Goal: Task Accomplishment & Management: Manage account settings

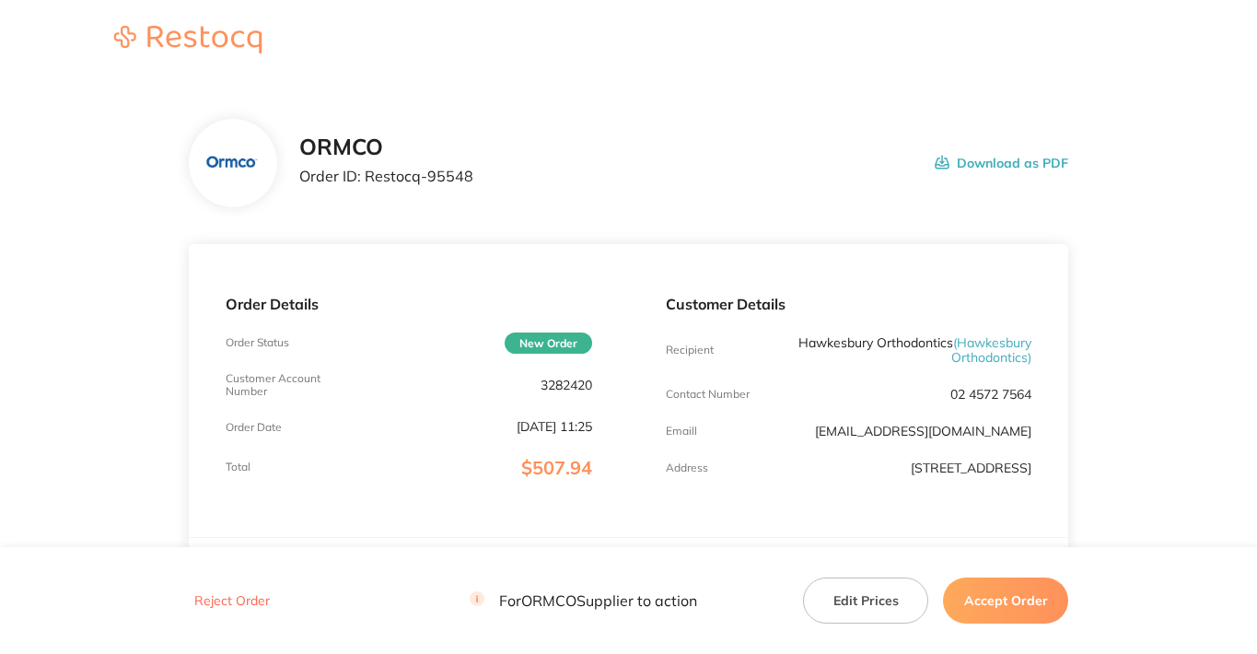
click at [1004, 609] on button "Accept Order" at bounding box center [1005, 600] width 125 height 46
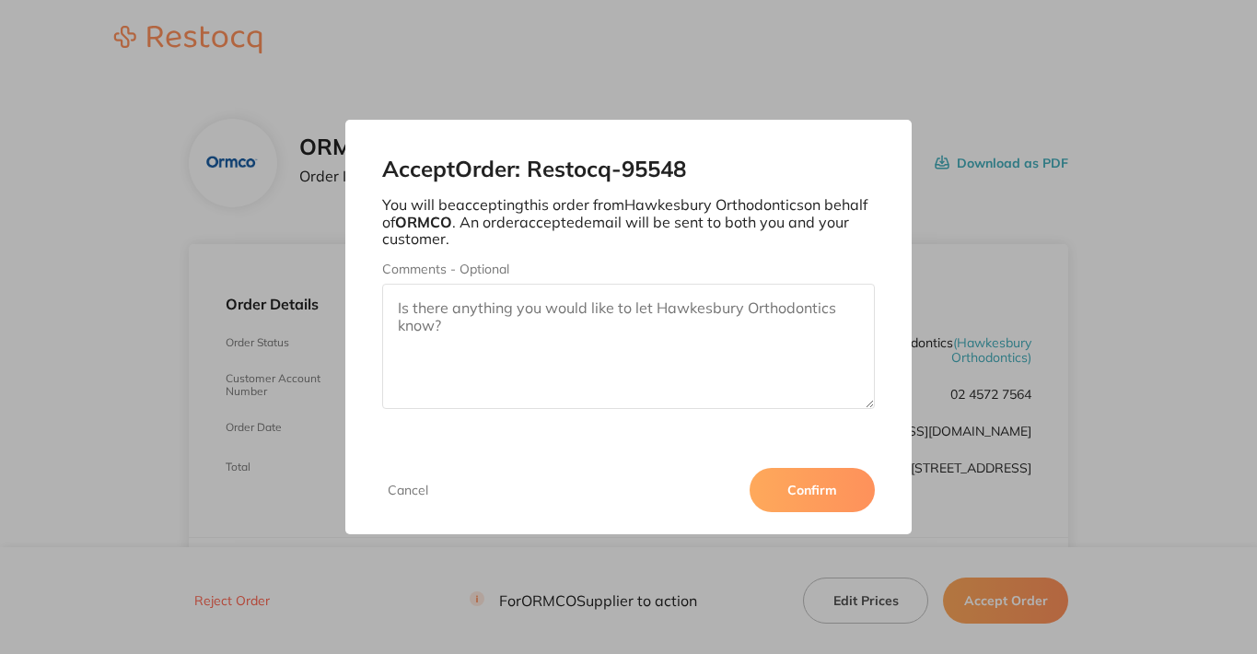
click at [830, 483] on button "Confirm" at bounding box center [812, 490] width 125 height 44
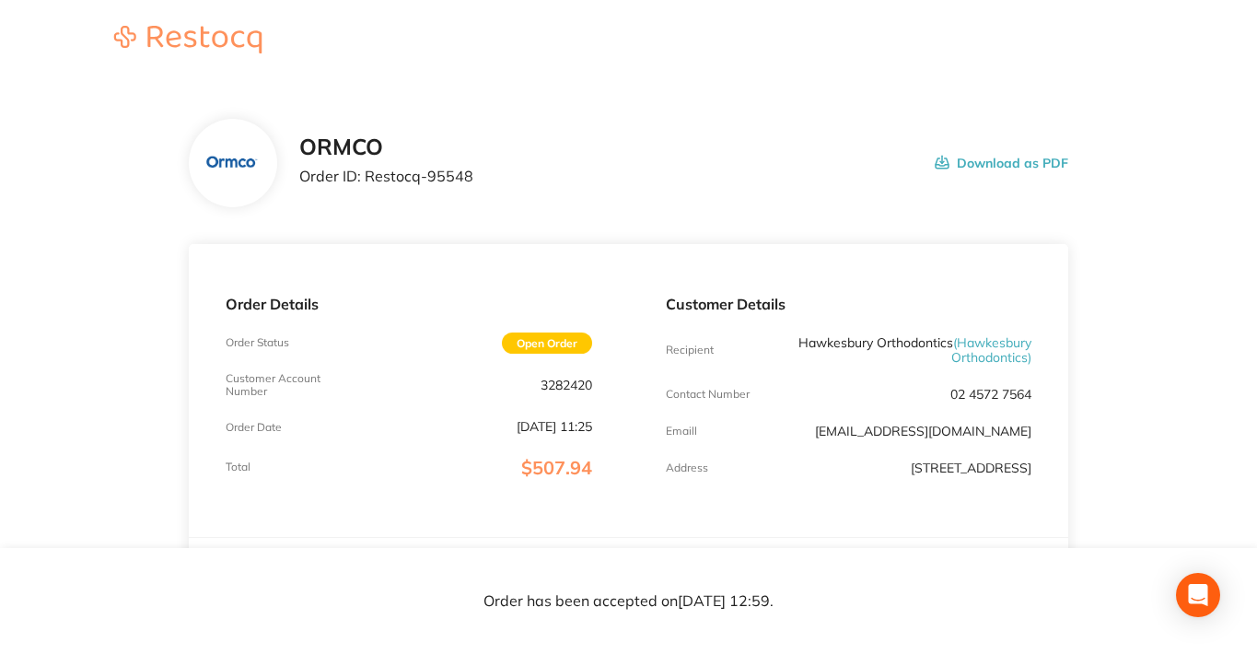
click at [563, 386] on p "3282420" at bounding box center [567, 385] width 52 height 15
click at [463, 172] on p "Order ID: Restocq- 95548" at bounding box center [386, 176] width 174 height 17
copy p "95548"
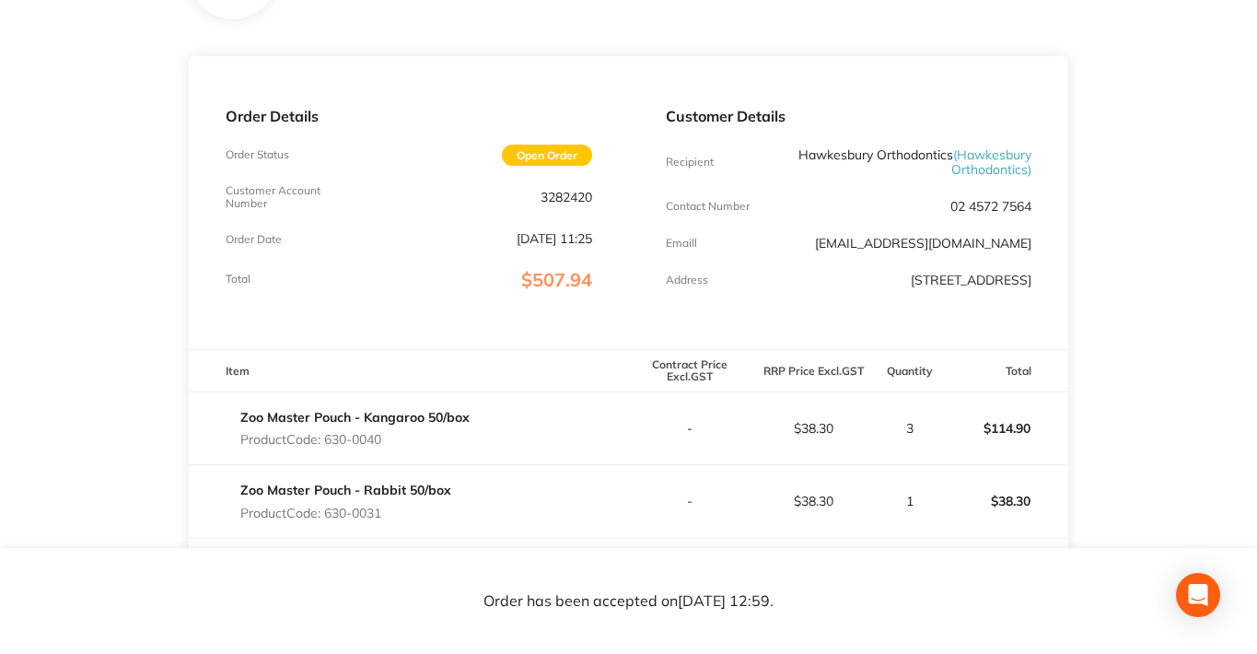
scroll to position [276, 0]
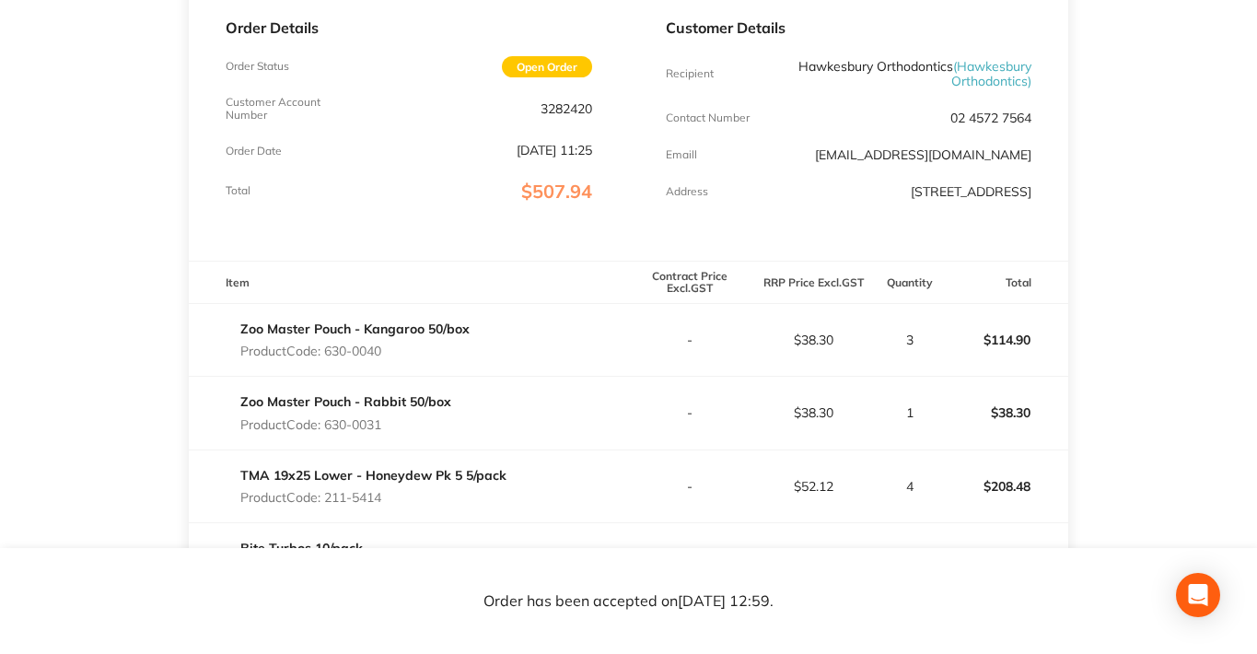
copy p "630-0040"
drag, startPoint x: 393, startPoint y: 344, endPoint x: 328, endPoint y: 355, distance: 66.3
click at [328, 355] on p "Product Code: 630-0040" at bounding box center [354, 350] width 229 height 15
copy p "30-0031"
copy p "630-0031"
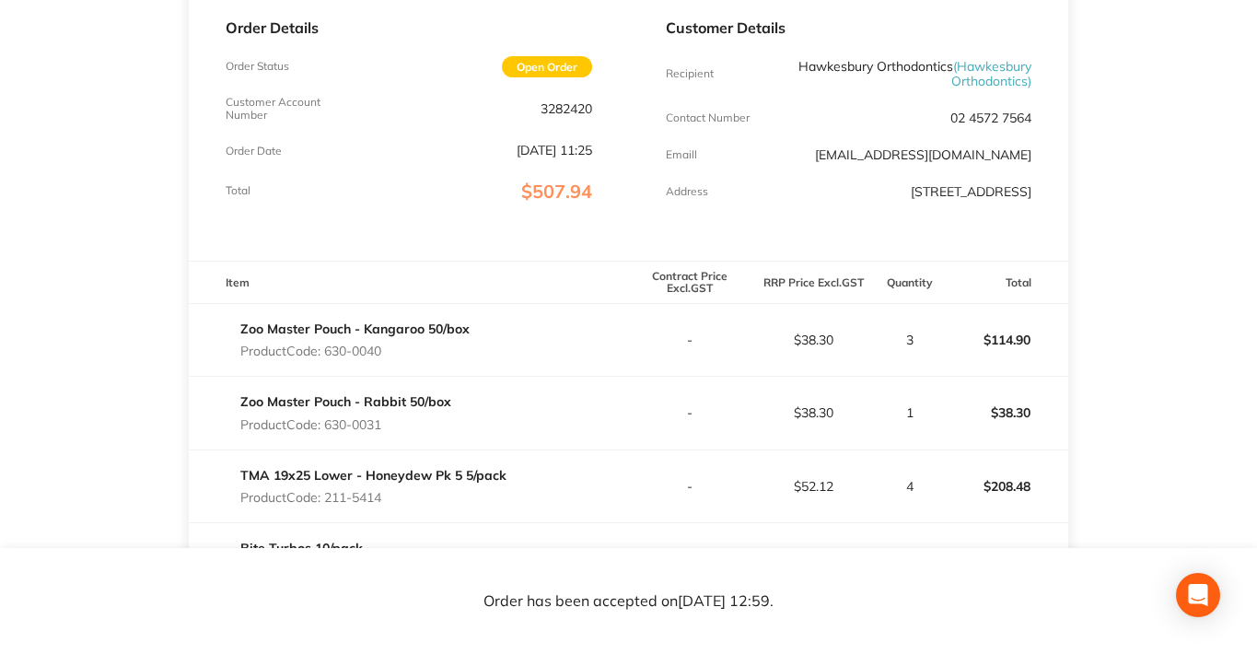
drag, startPoint x: 380, startPoint y: 428, endPoint x: 327, endPoint y: 429, distance: 53.4
click at [327, 429] on p "Product Code: 630-0031" at bounding box center [345, 424] width 211 height 15
click at [385, 501] on p "Product Code: 211-5414" at bounding box center [373, 497] width 266 height 15
drag, startPoint x: 385, startPoint y: 501, endPoint x: 396, endPoint y: 497, distance: 11.6
click at [396, 497] on p "Product Code: 211-5414" at bounding box center [373, 497] width 266 height 15
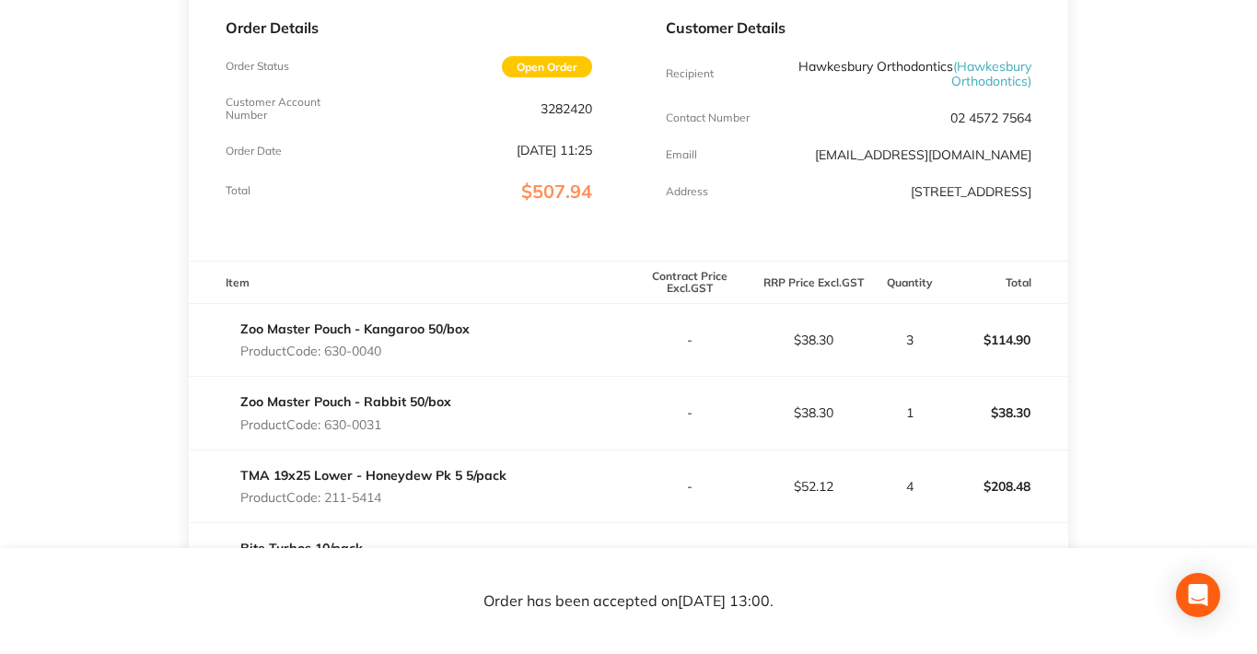
drag, startPoint x: 388, startPoint y: 498, endPoint x: 332, endPoint y: 497, distance: 55.3
click at [332, 497] on p "Product Code: 211-5414" at bounding box center [373, 497] width 266 height 15
copy p "211-5414"
copy p "11-5414"
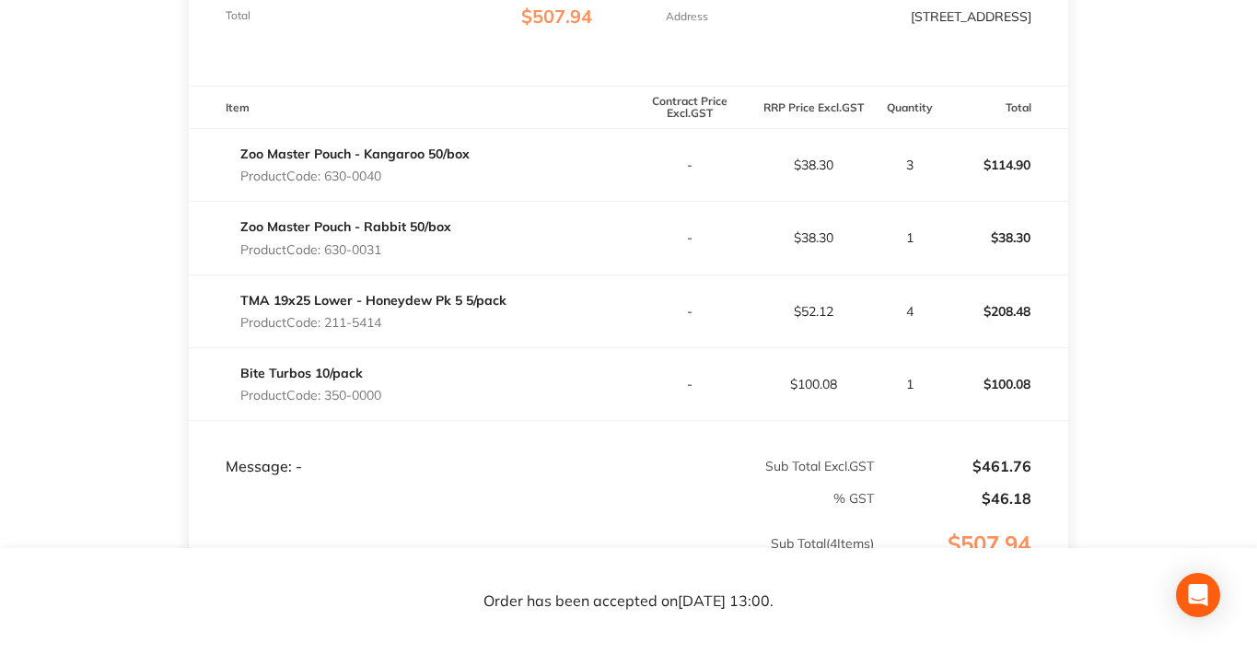
scroll to position [460, 0]
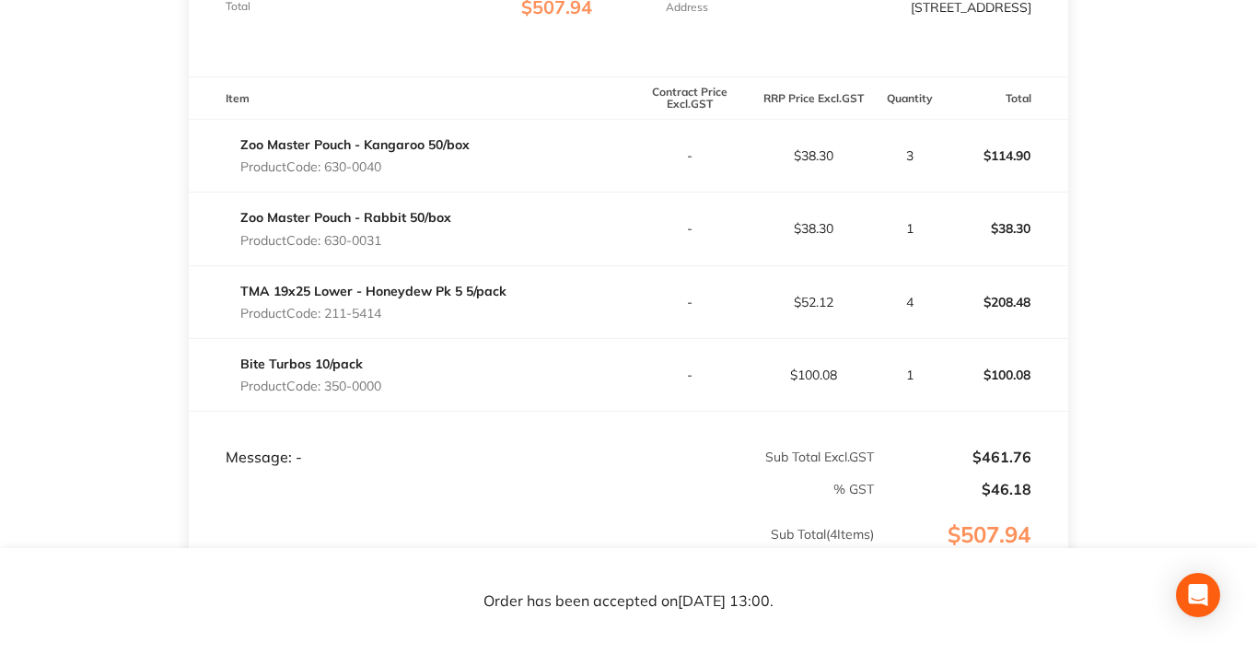
drag, startPoint x: 392, startPoint y: 385, endPoint x: 331, endPoint y: 390, distance: 61.0
click at [331, 390] on div "Bite Turbos 10/pack Product Code: 350-0000" at bounding box center [409, 375] width 440 height 52
drag, startPoint x: 329, startPoint y: 390, endPoint x: 411, endPoint y: 386, distance: 82.1
click at [411, 386] on div "Bite Turbos 10/pack Product Code: 350-0000" at bounding box center [409, 375] width 440 height 52
copy p "350-0000"
